Goal: Task Accomplishment & Management: Use online tool/utility

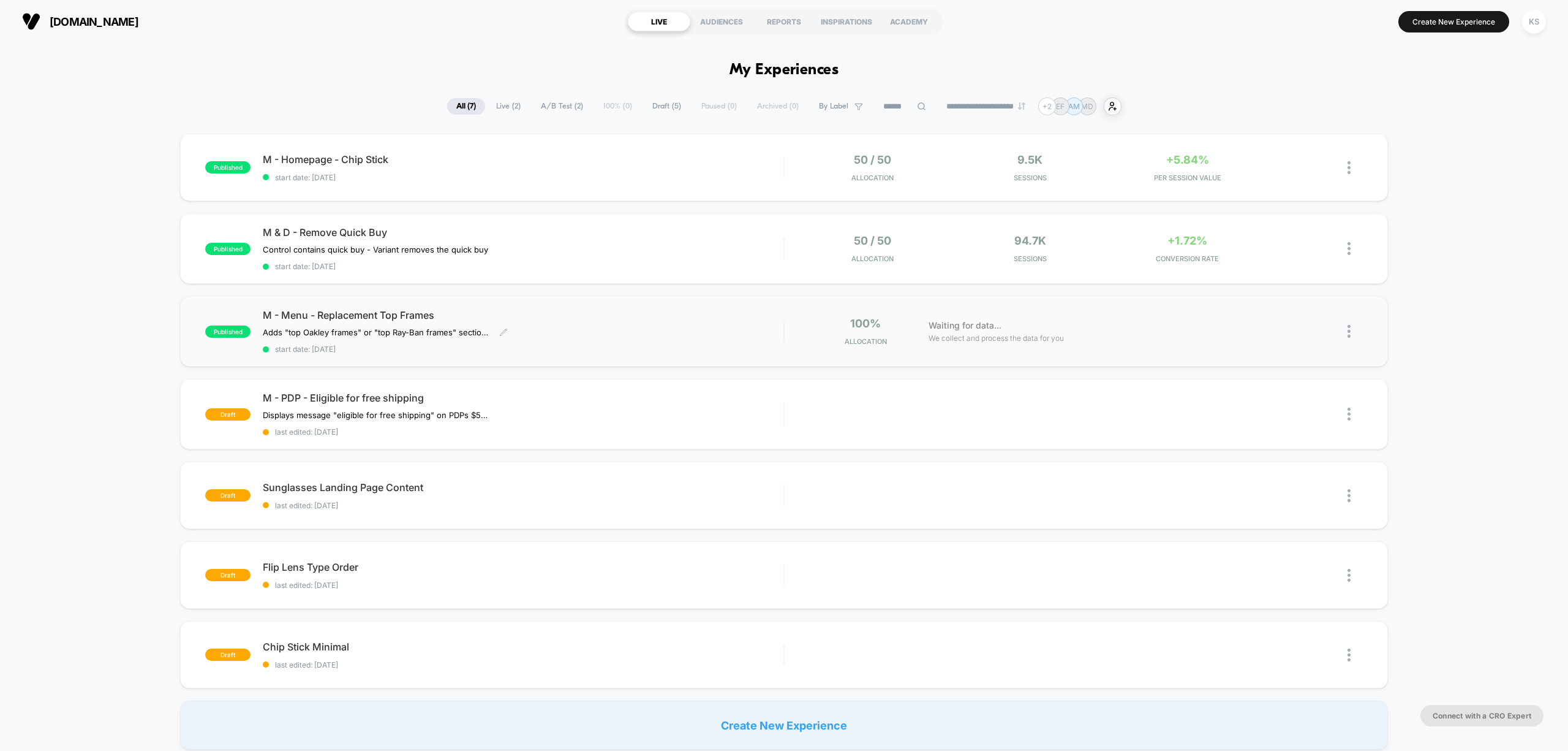
click at [615, 334] on div "Adds "top Oakley frames" or "top Ray-Ban frames" section to replacement lenses …" at bounding box center [445, 332] width 365 height 10
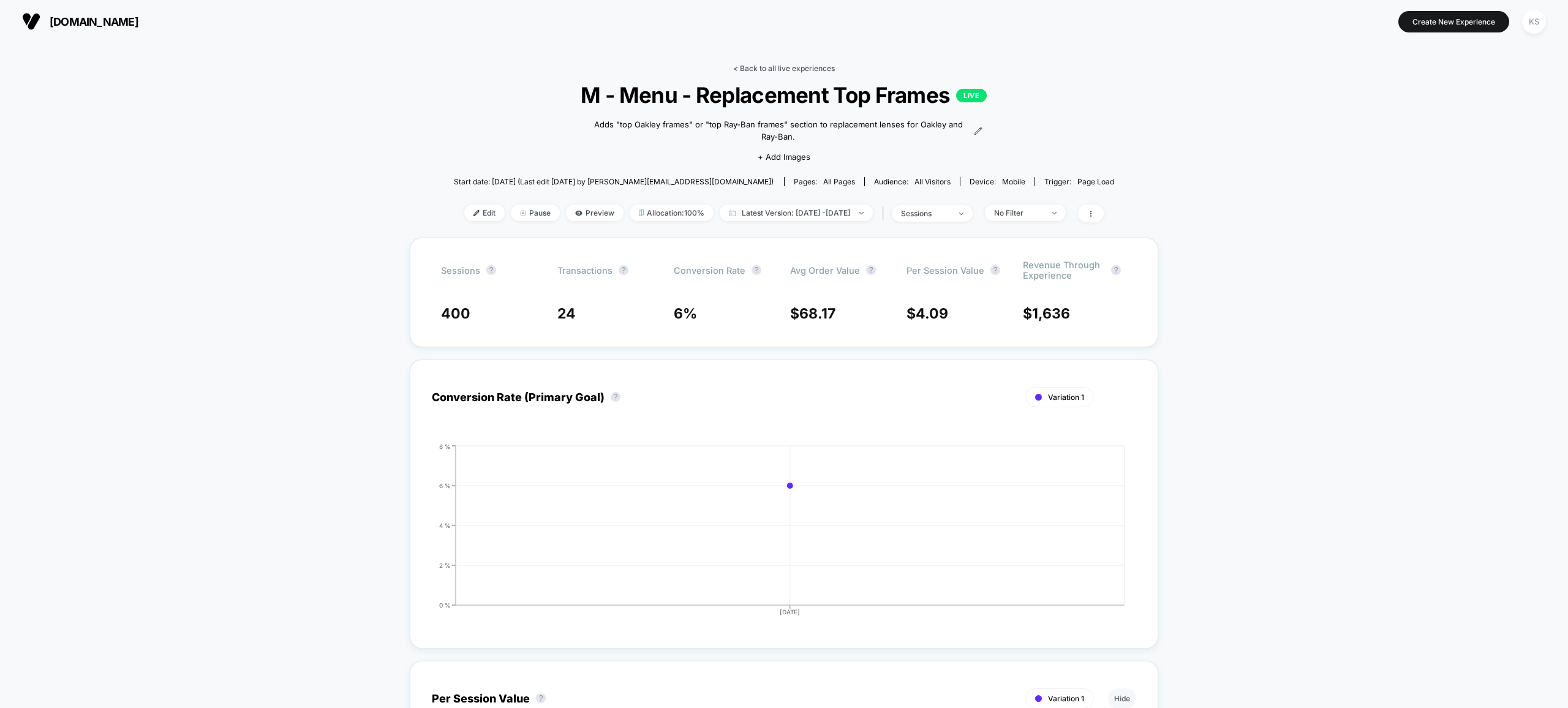
click at [817, 68] on link "< Back to all live experiences" at bounding box center [784, 68] width 101 height 9
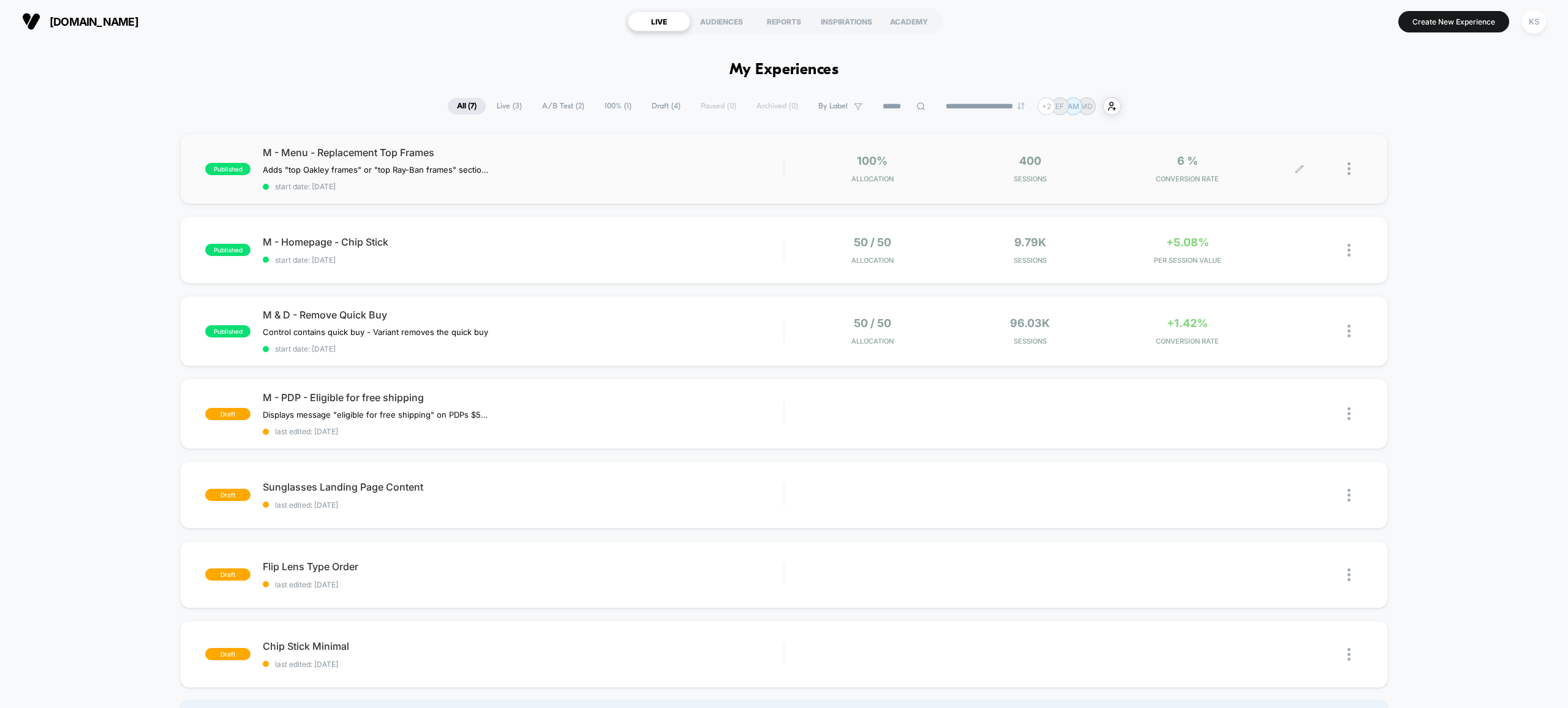
click at [1343, 167] on div at bounding box center [1331, 169] width 63 height 29
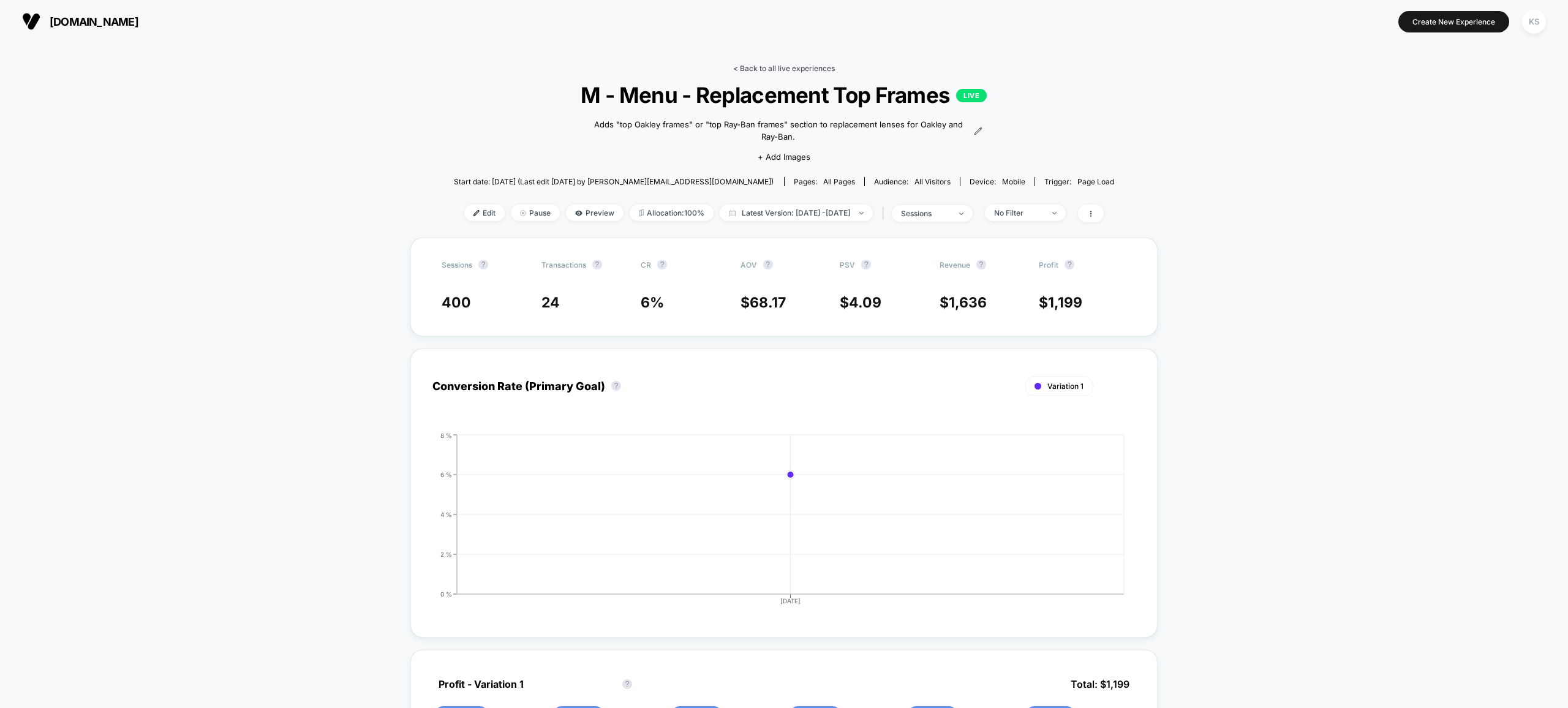
click at [780, 66] on link "< Back to all live experiences" at bounding box center [784, 68] width 101 height 9
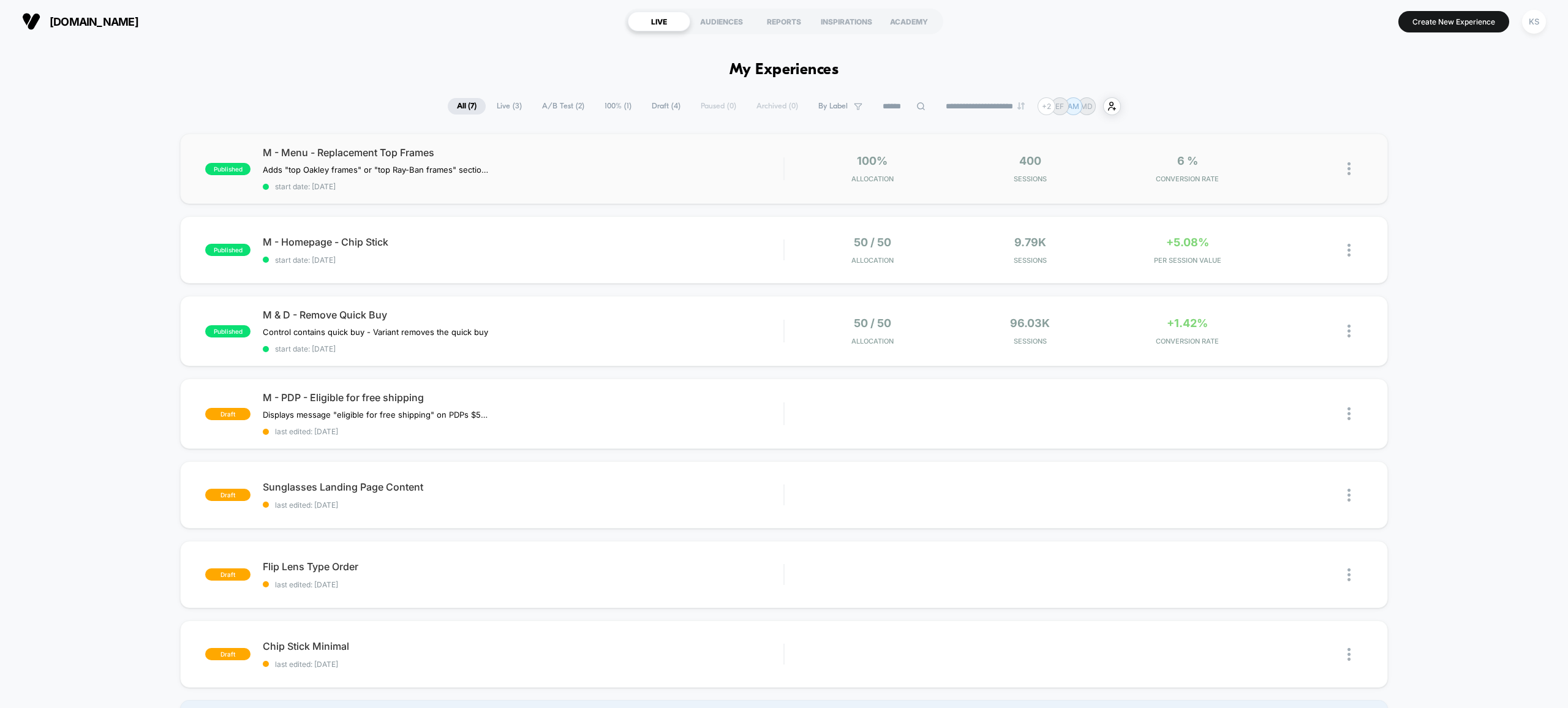
click at [1349, 165] on img at bounding box center [1349, 169] width 3 height 13
click at [1285, 181] on div "Preview Link" at bounding box center [1285, 183] width 110 height 27
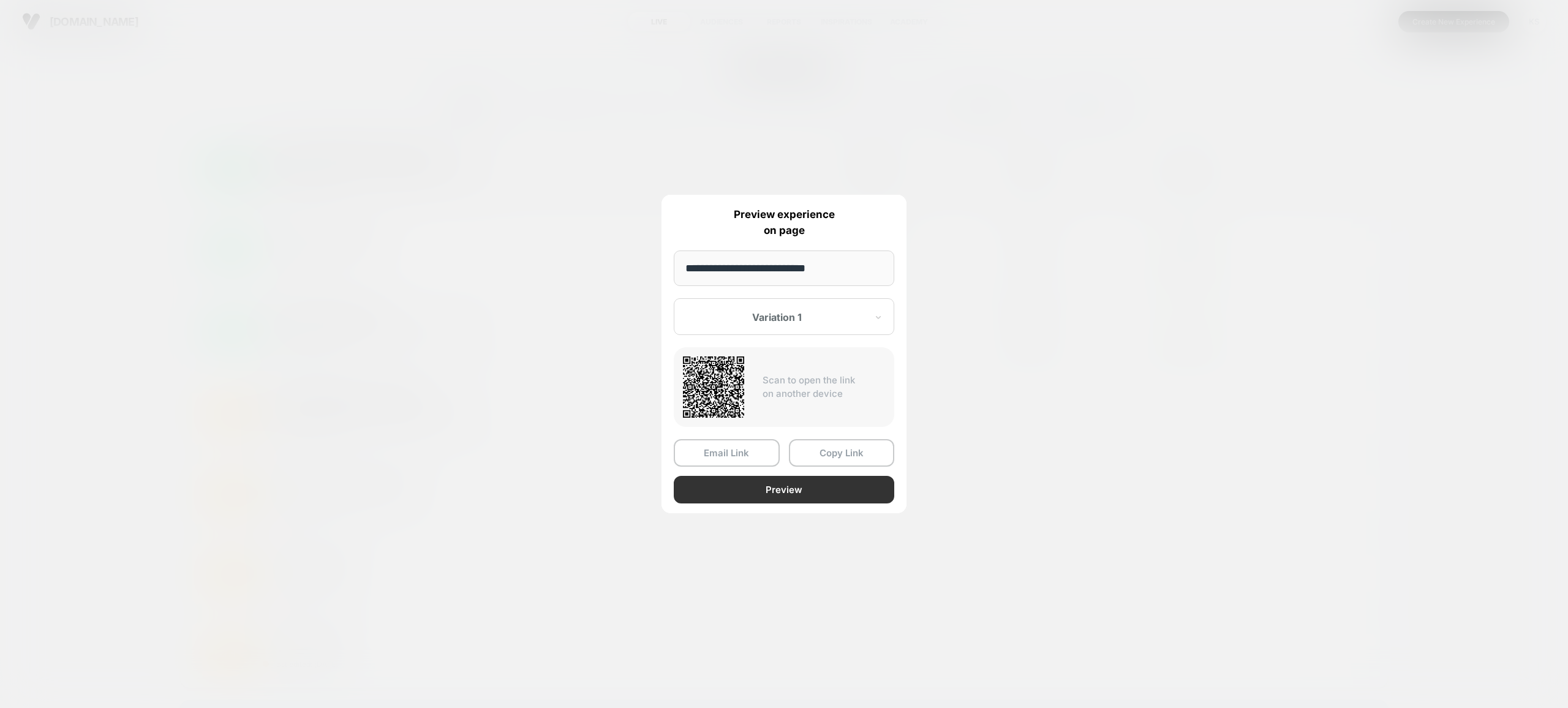
click at [787, 487] on button "Preview" at bounding box center [784, 489] width 221 height 27
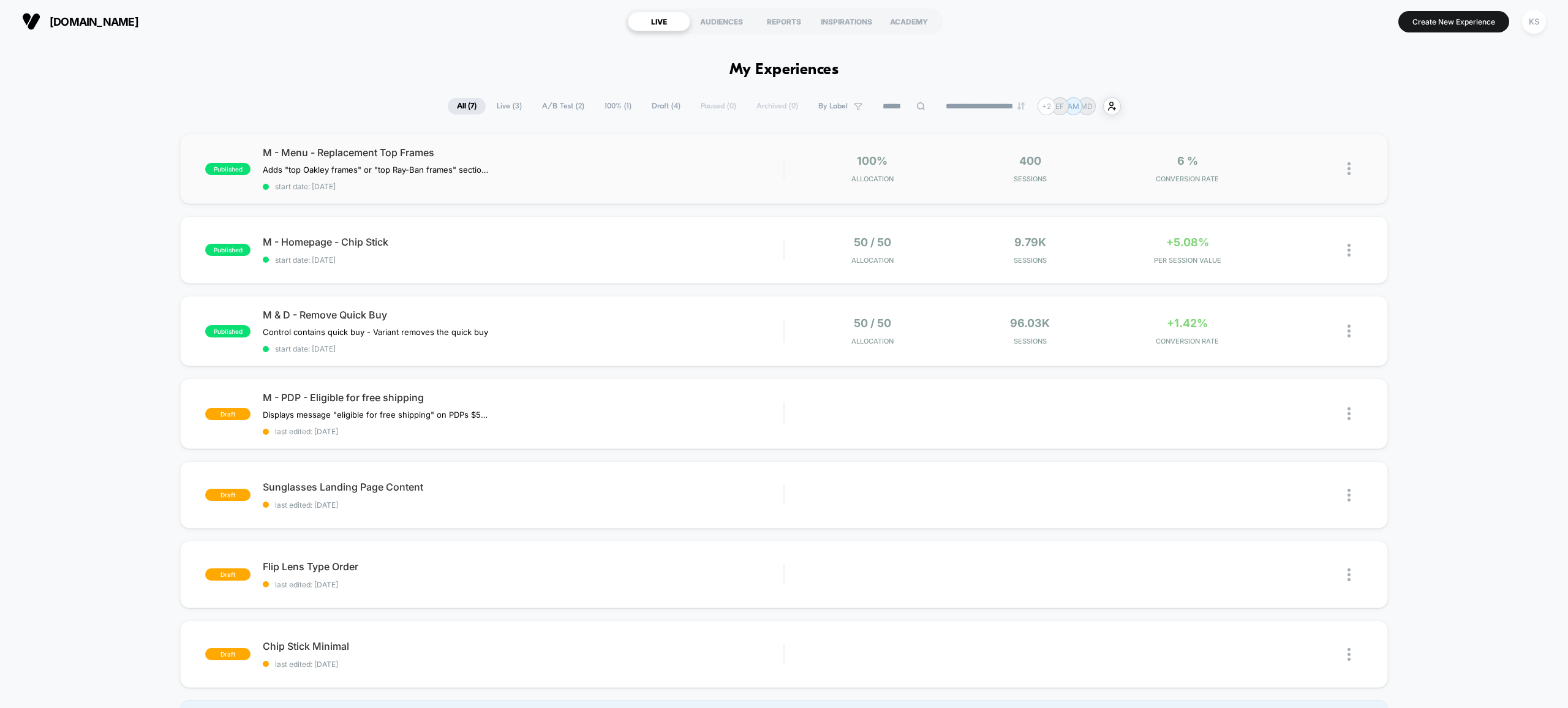
click at [1348, 170] on img at bounding box center [1349, 169] width 3 height 13
click at [1273, 106] on div "Edit" at bounding box center [1285, 98] width 110 height 27
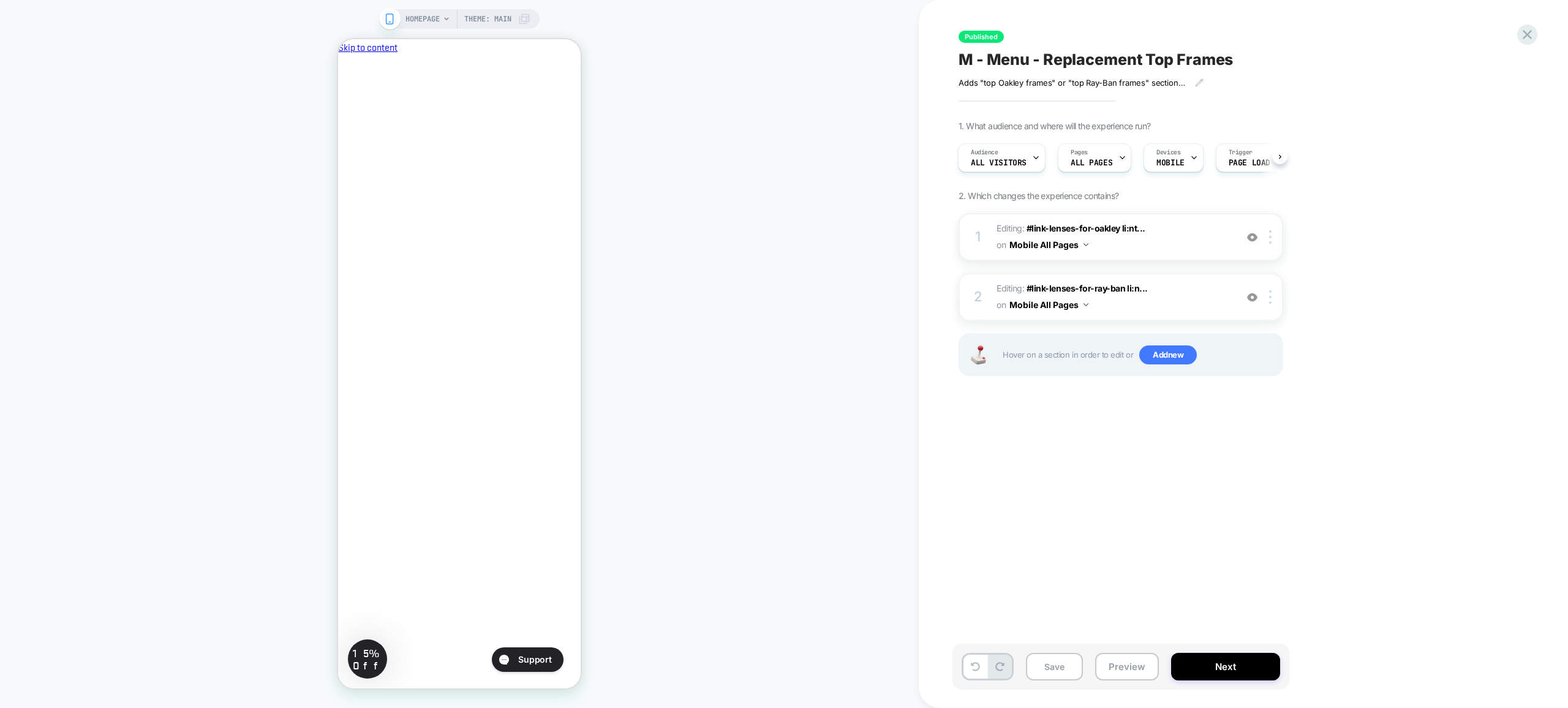
click at [1250, 236] on img at bounding box center [1252, 237] width 10 height 10
click at [1255, 238] on img at bounding box center [1252, 237] width 10 height 10
click at [1529, 37] on icon at bounding box center [1527, 35] width 17 height 17
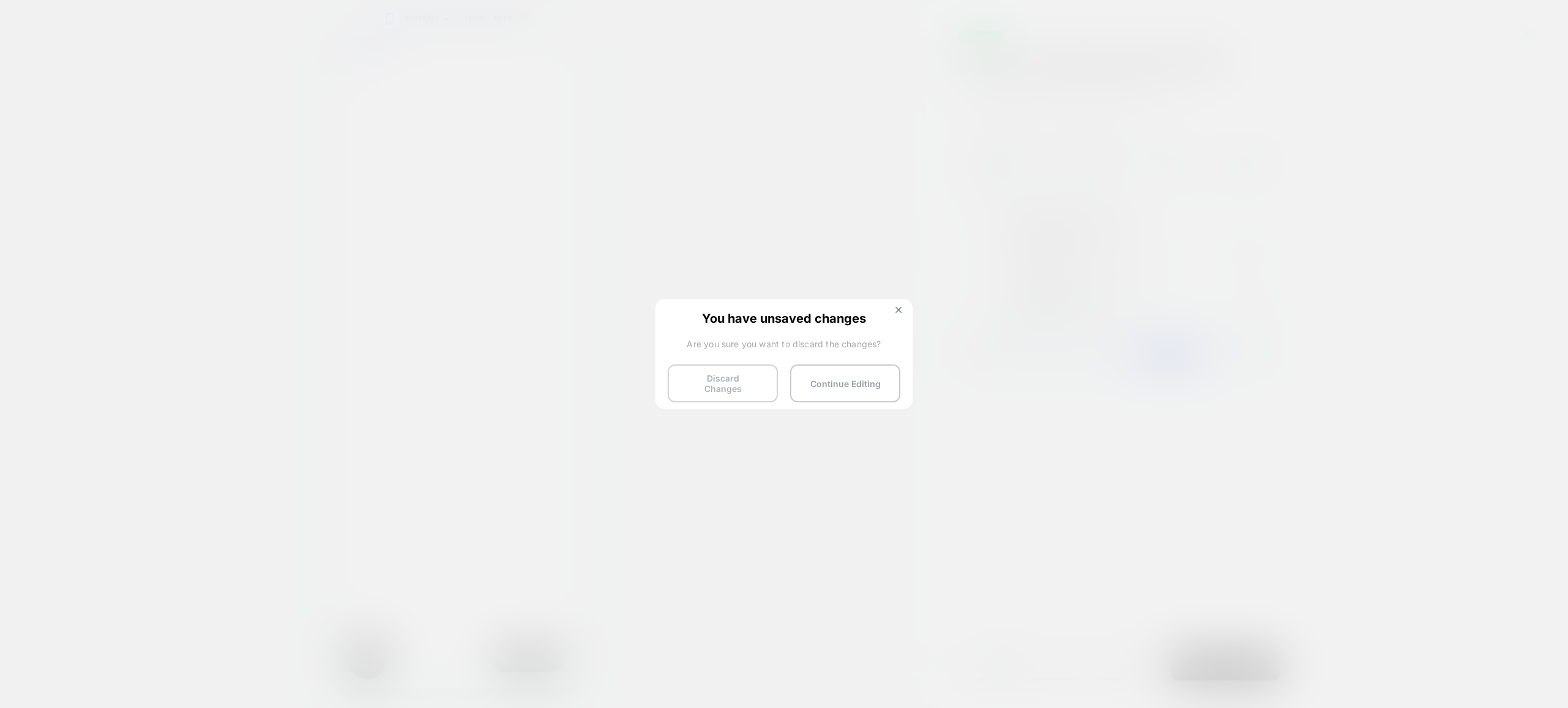
click at [715, 383] on button "Discard Changes" at bounding box center [723, 383] width 110 height 38
